Goal: Communication & Community: Answer question/provide support

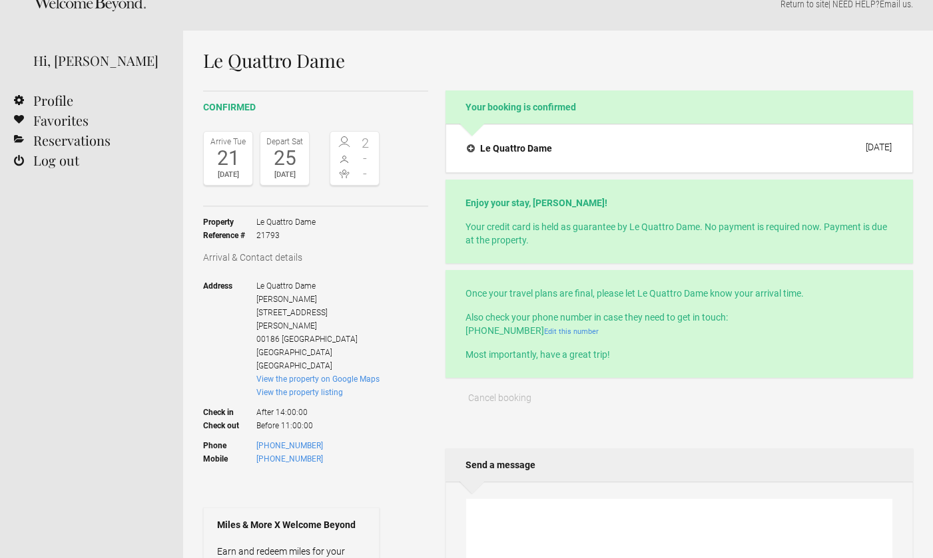
scroll to position [21, 0]
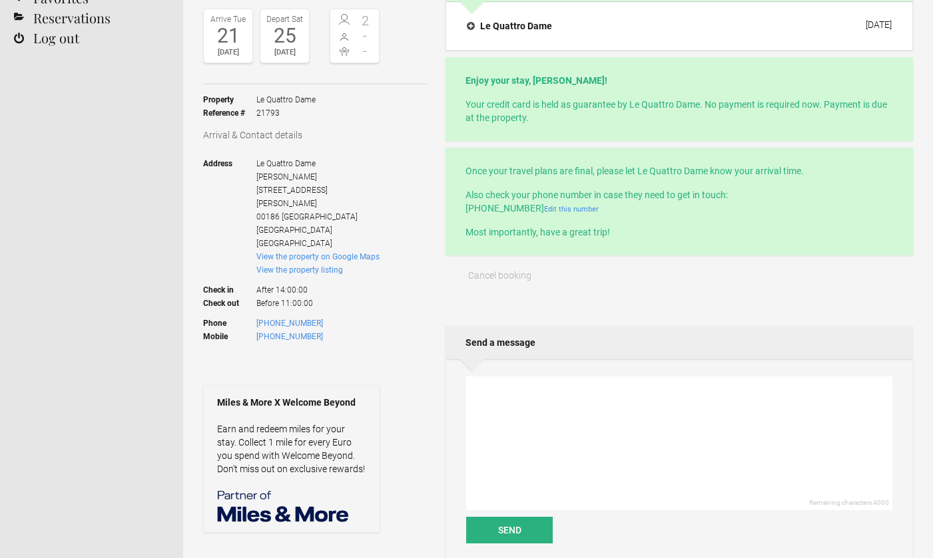
scroll to position [156, 0]
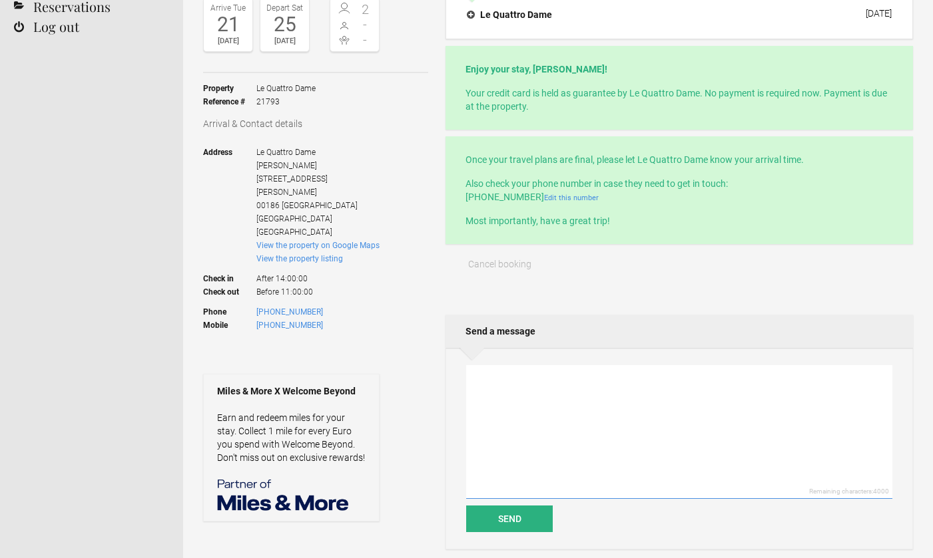
click at [501, 403] on textarea at bounding box center [679, 432] width 426 height 134
type textarea "H"
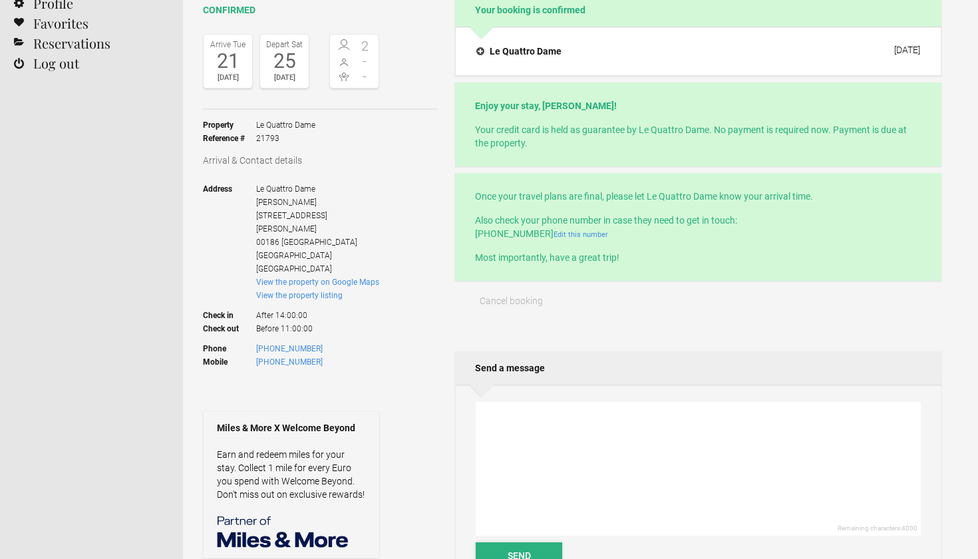
scroll to position [130, 0]
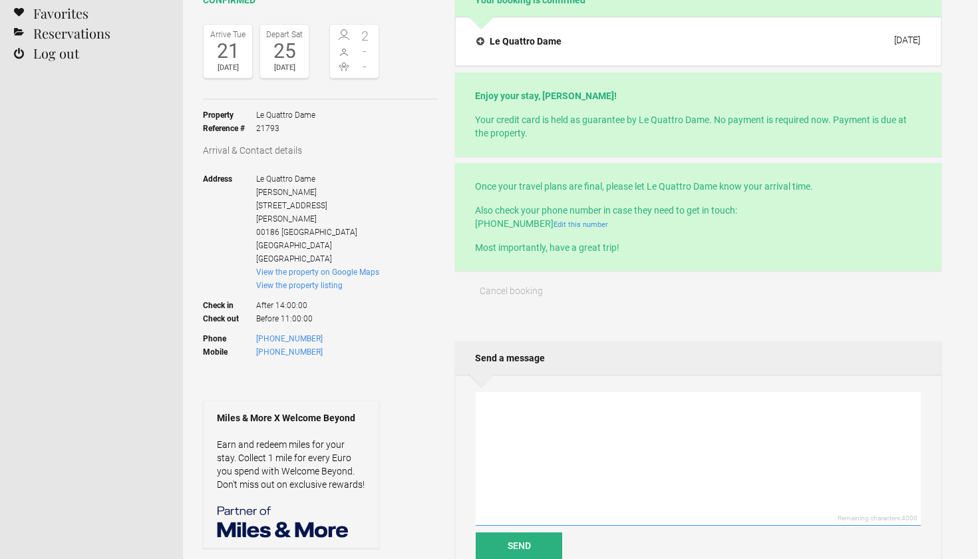
click at [526, 431] on textarea at bounding box center [698, 459] width 445 height 134
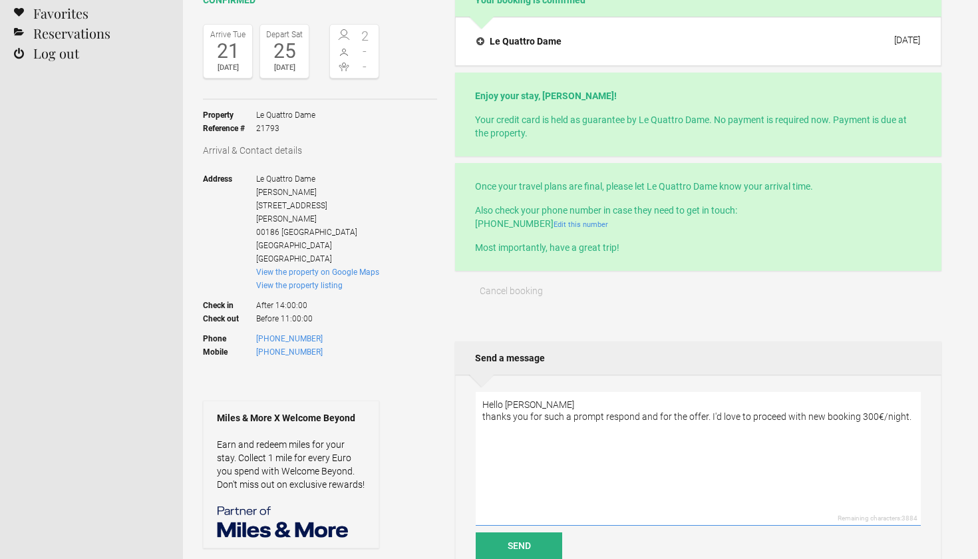
click at [686, 415] on textarea "Hello Dori thanks you for such a prompt respond and for the offer. I'd love to …" at bounding box center [698, 459] width 445 height 134
click at [714, 417] on textarea "Hello Dori thanks you for such a prompt respond and for your offer. I'd love to…" at bounding box center [698, 459] width 445 height 134
click at [573, 431] on textarea "Hello Dori thanks you for such a prompt respond and for your offer and reduced …" at bounding box center [698, 459] width 445 height 134
click at [688, 418] on textarea "Hello Dori thanks you for such a prompt respond and for your offer and reduced …" at bounding box center [698, 459] width 445 height 134
click at [787, 415] on textarea "Hello Dori thanks you for such a prompt respond and for new offer and reduced p…" at bounding box center [698, 459] width 445 height 134
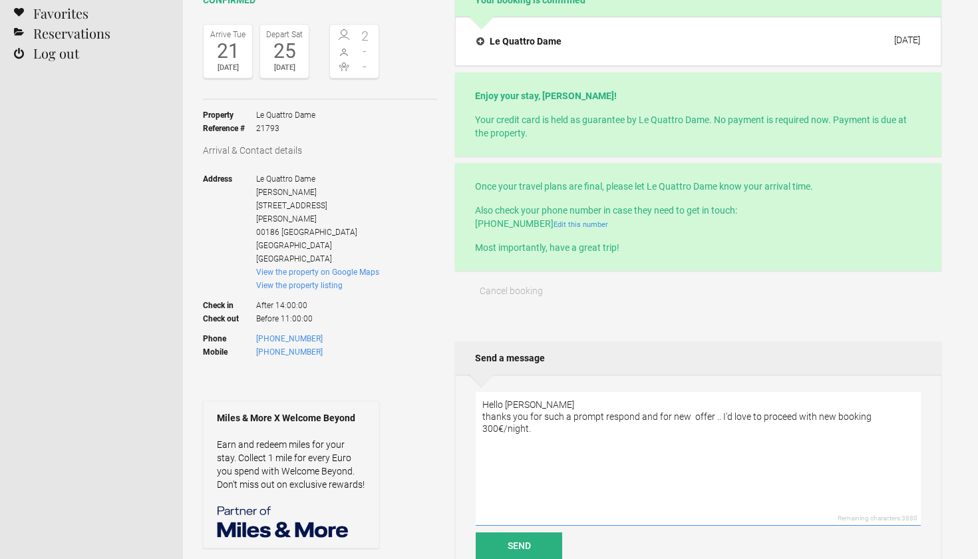
click at [691, 417] on textarea "Hello Dori thanks you for such a prompt respond and for new offer .. I'd love t…" at bounding box center [698, 459] width 445 height 134
type textarea "Hello Dori thanks you for such a prompt respond and for new offer .. I'd love t…"
drag, startPoint x: 481, startPoint y: 416, endPoint x: 527, endPoint y: 433, distance: 48.5
click at [527, 435] on textarea "Hello Dori thanks you for such a prompt respond and for new offer .. I'd love t…" at bounding box center [698, 459] width 445 height 134
drag, startPoint x: 482, startPoint y: 403, endPoint x: 541, endPoint y: 443, distance: 71.4
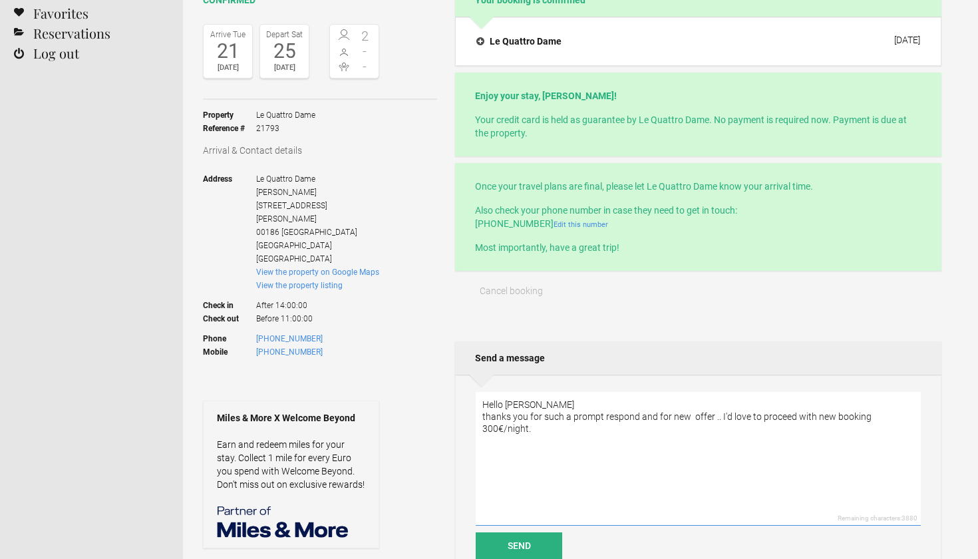
click at [541, 443] on textarea "Hello Dori thanks you for such a prompt respond and for new offer .. I'd love t…" at bounding box center [698, 459] width 445 height 134
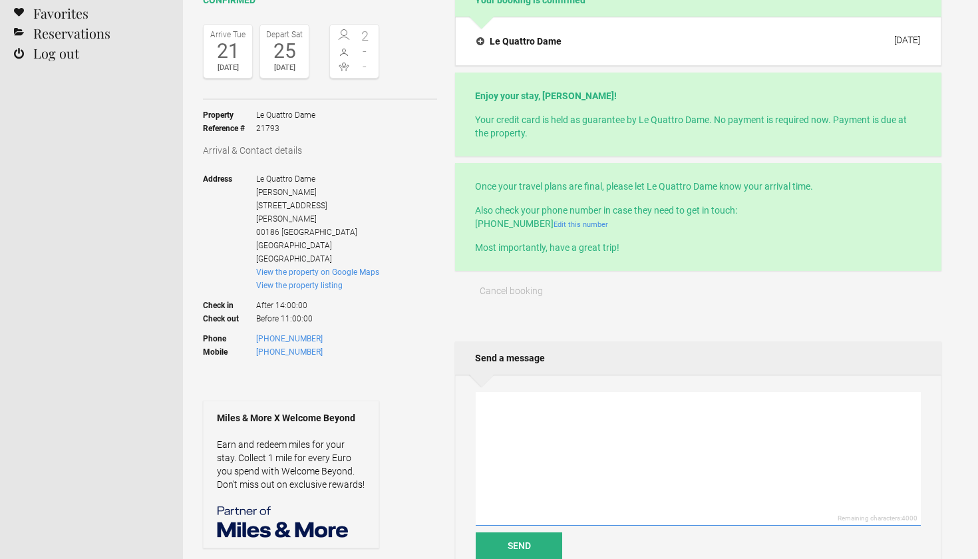
paste textarea "Thank you so much for your prompt response and for the updated offer. I’d be ha…"
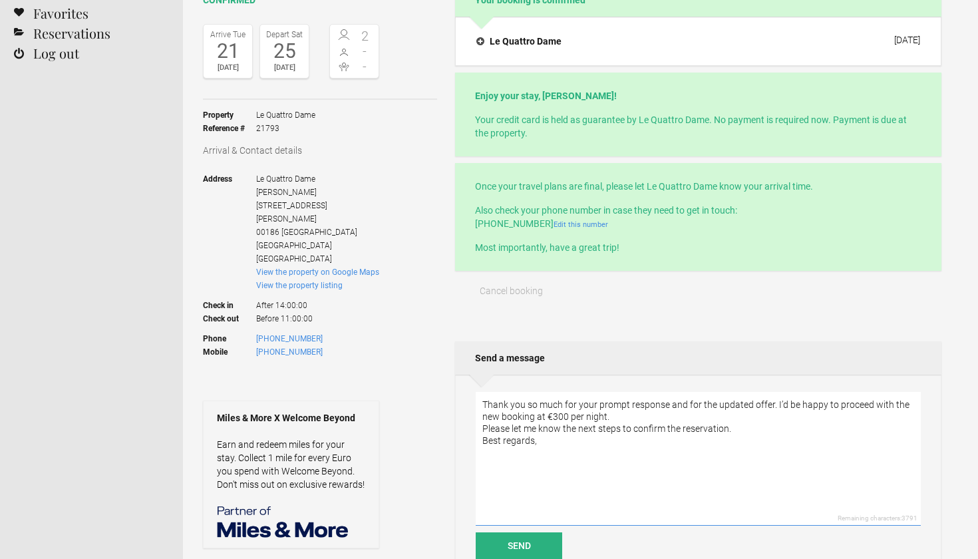
click at [483, 403] on textarea "Thank you so much for your prompt response and for the updated offer. I’d be ha…" at bounding box center [698, 459] width 445 height 134
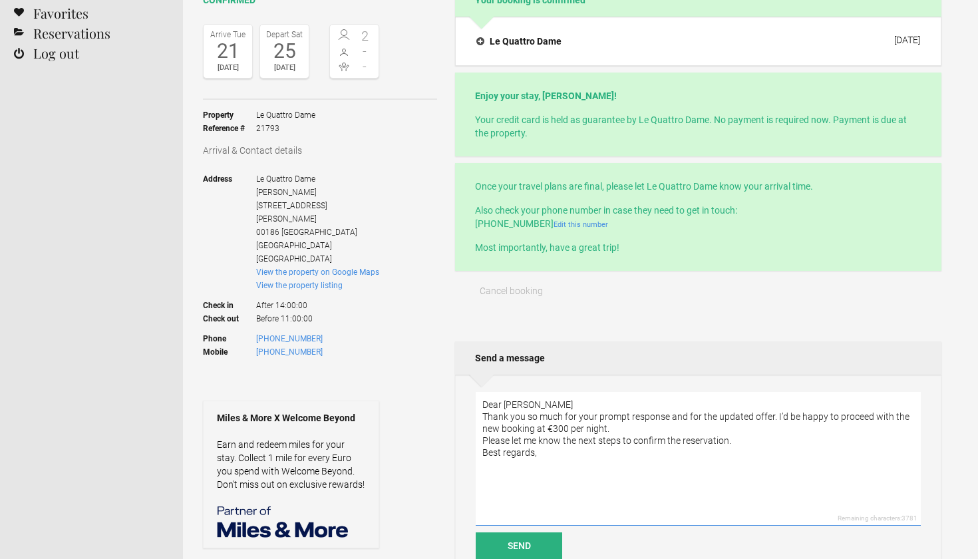
click at [535, 475] on textarea "Dear Dori Thank you so much for your prompt response and for the updated offer.…" at bounding box center [698, 459] width 445 height 134
type textarea "Dear Dori Thank you so much for your prompt response and for the updated offer.…"
click at [520, 548] on button "Send" at bounding box center [519, 546] width 87 height 27
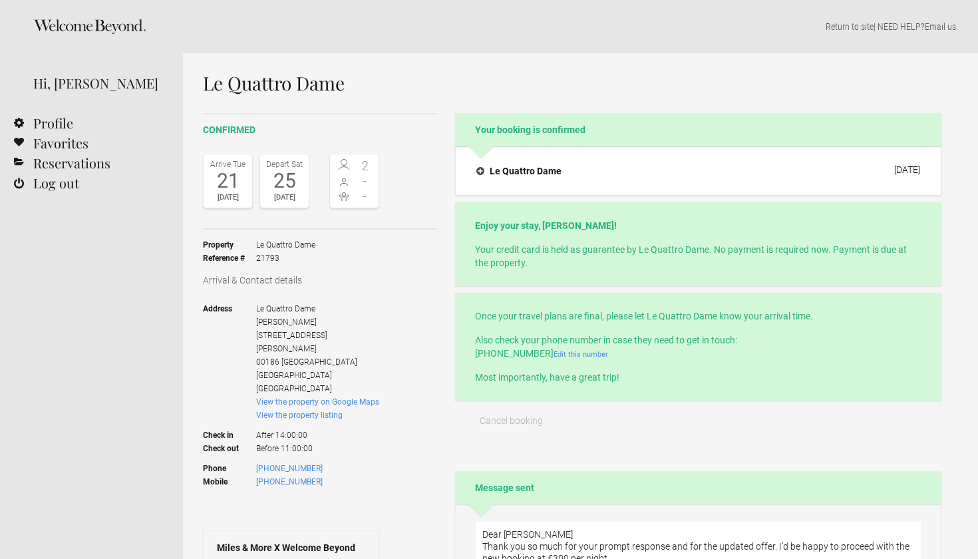
scroll to position [0, 0]
